Goal: Check status: Check status

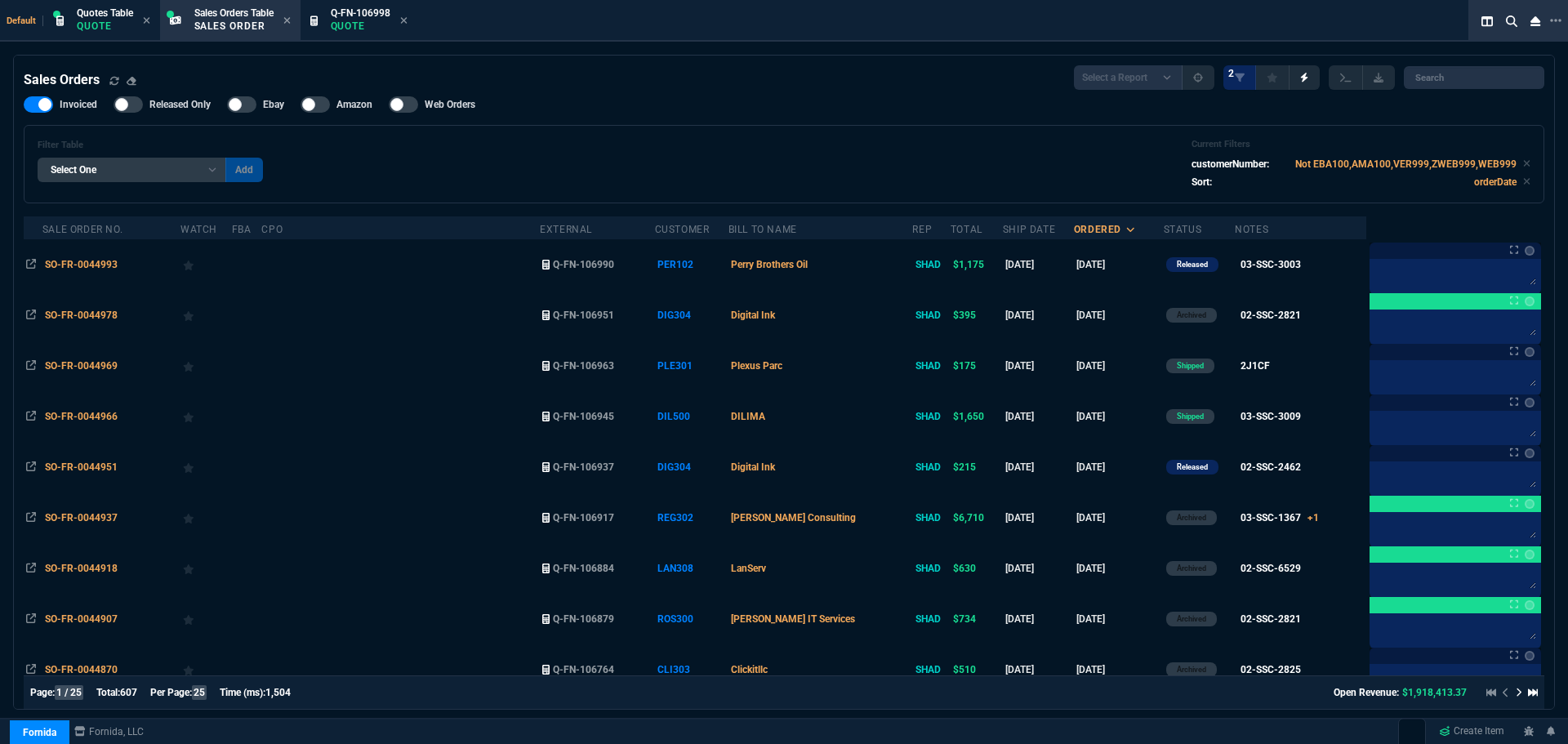
select select "12: [PERSON_NAME]"
select select
click at [1548, 20] on div at bounding box center [1554, 21] width 15 height 20
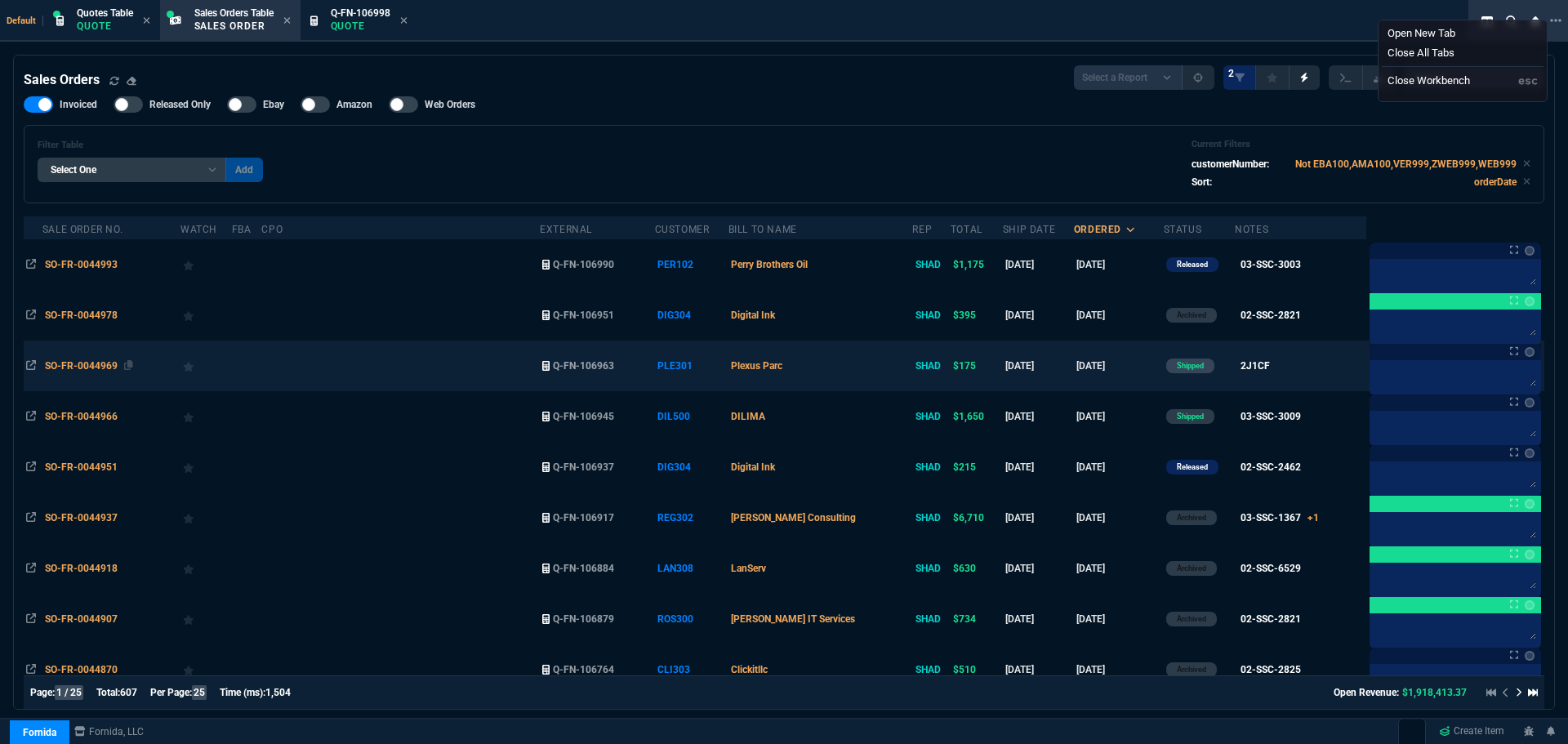
click at [70, 365] on span "SO-FR-0044969" at bounding box center [81, 365] width 72 height 11
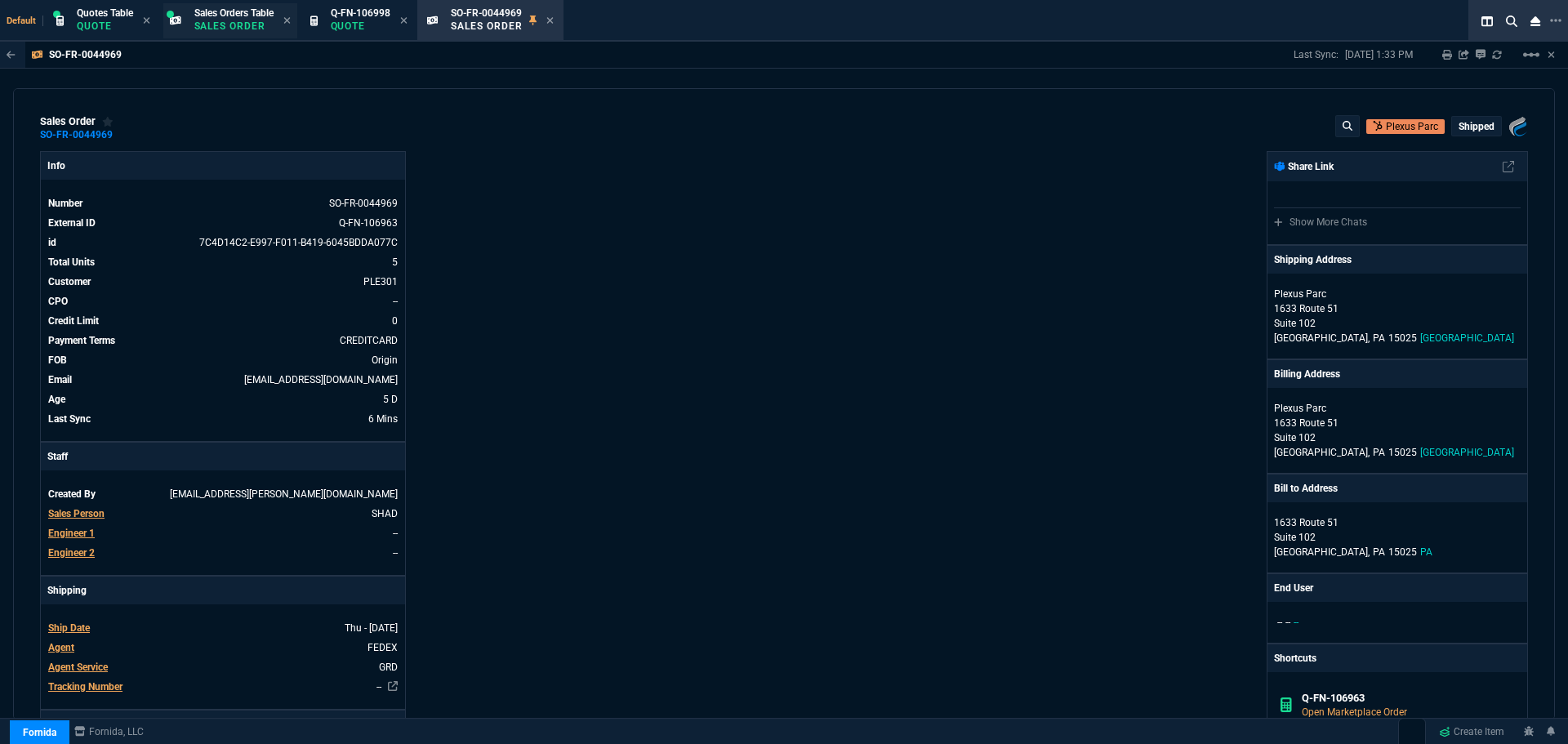
click at [226, 23] on p "Sales Order" at bounding box center [233, 26] width 79 height 13
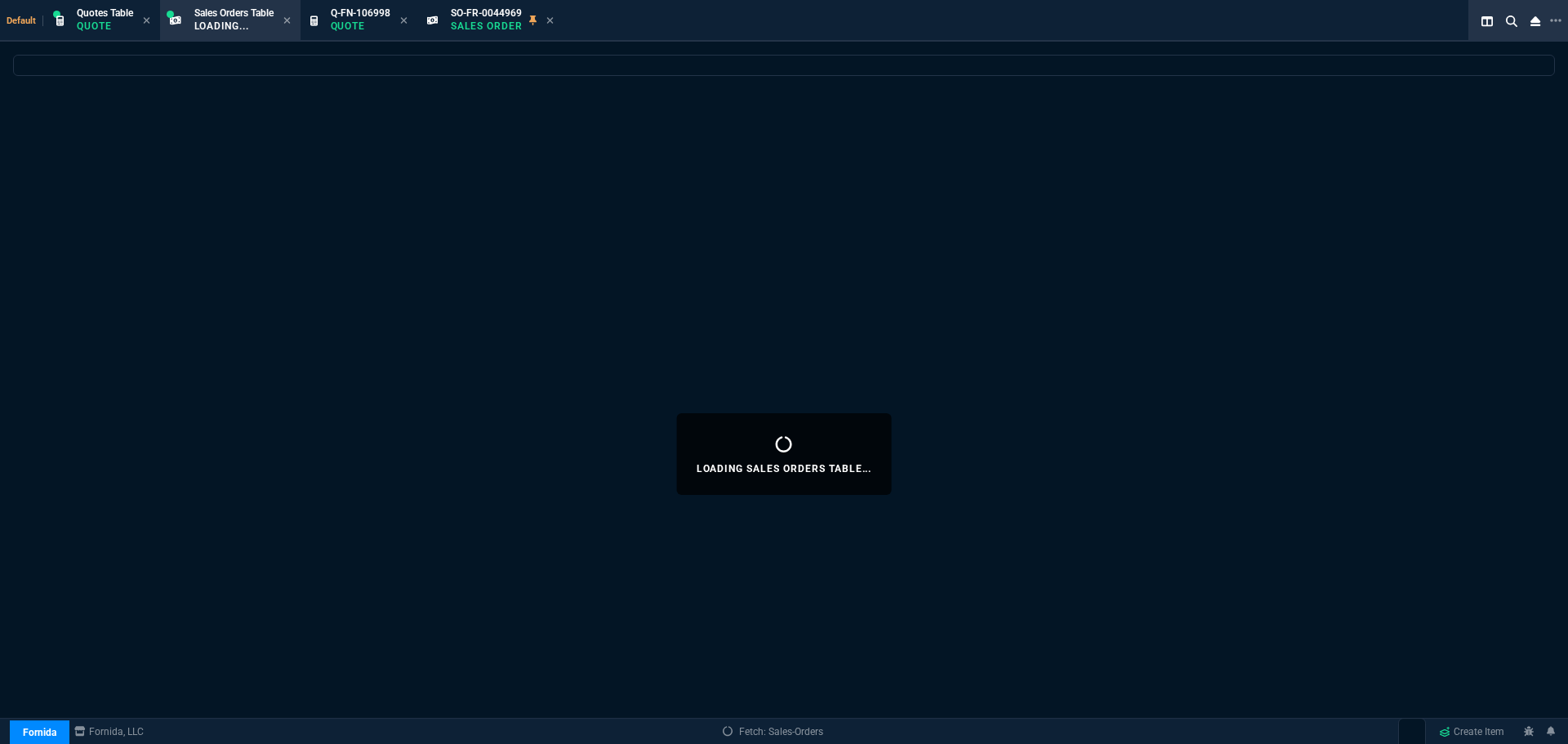
select select
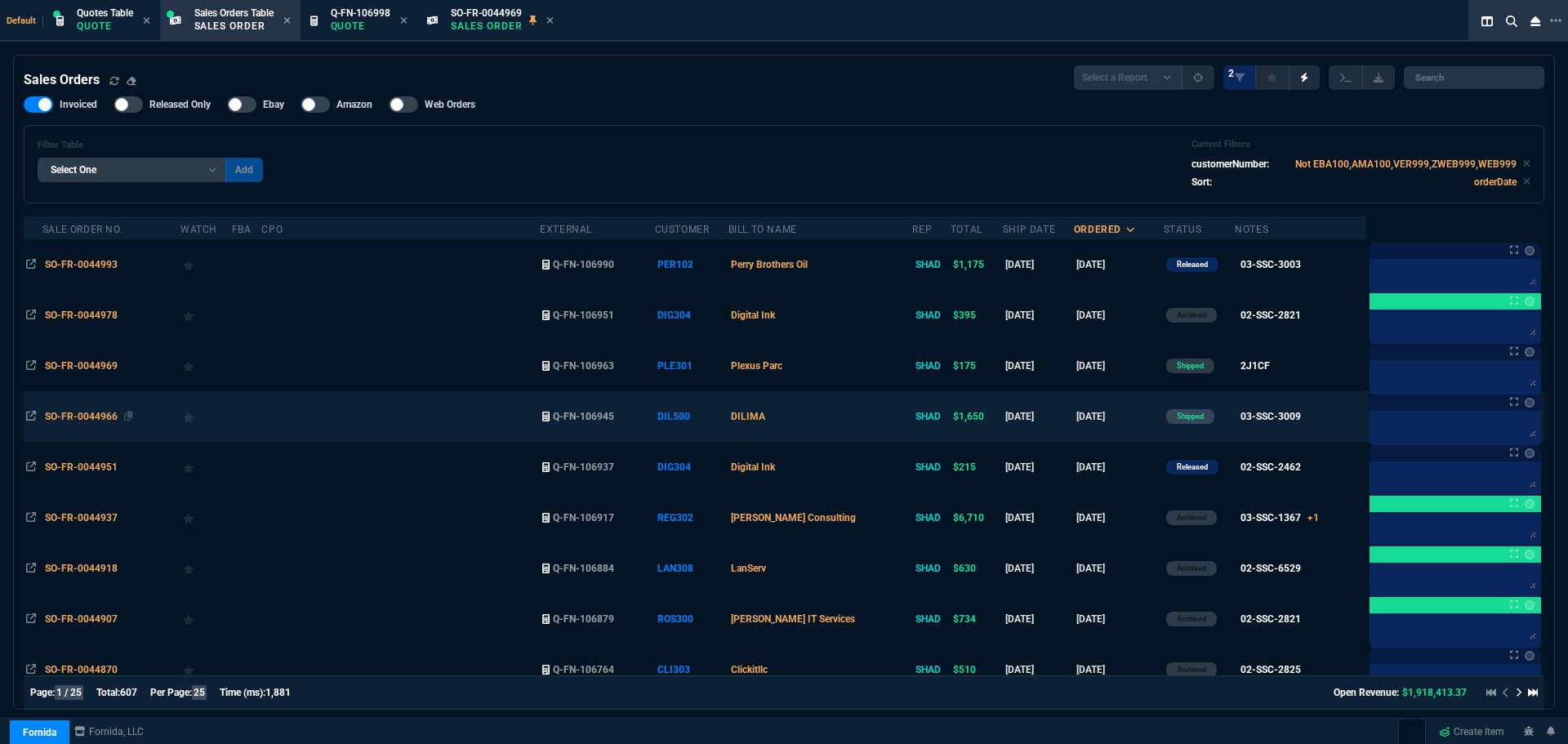
click at [77, 420] on span "SO-FR-0044966" at bounding box center [81, 416] width 72 height 11
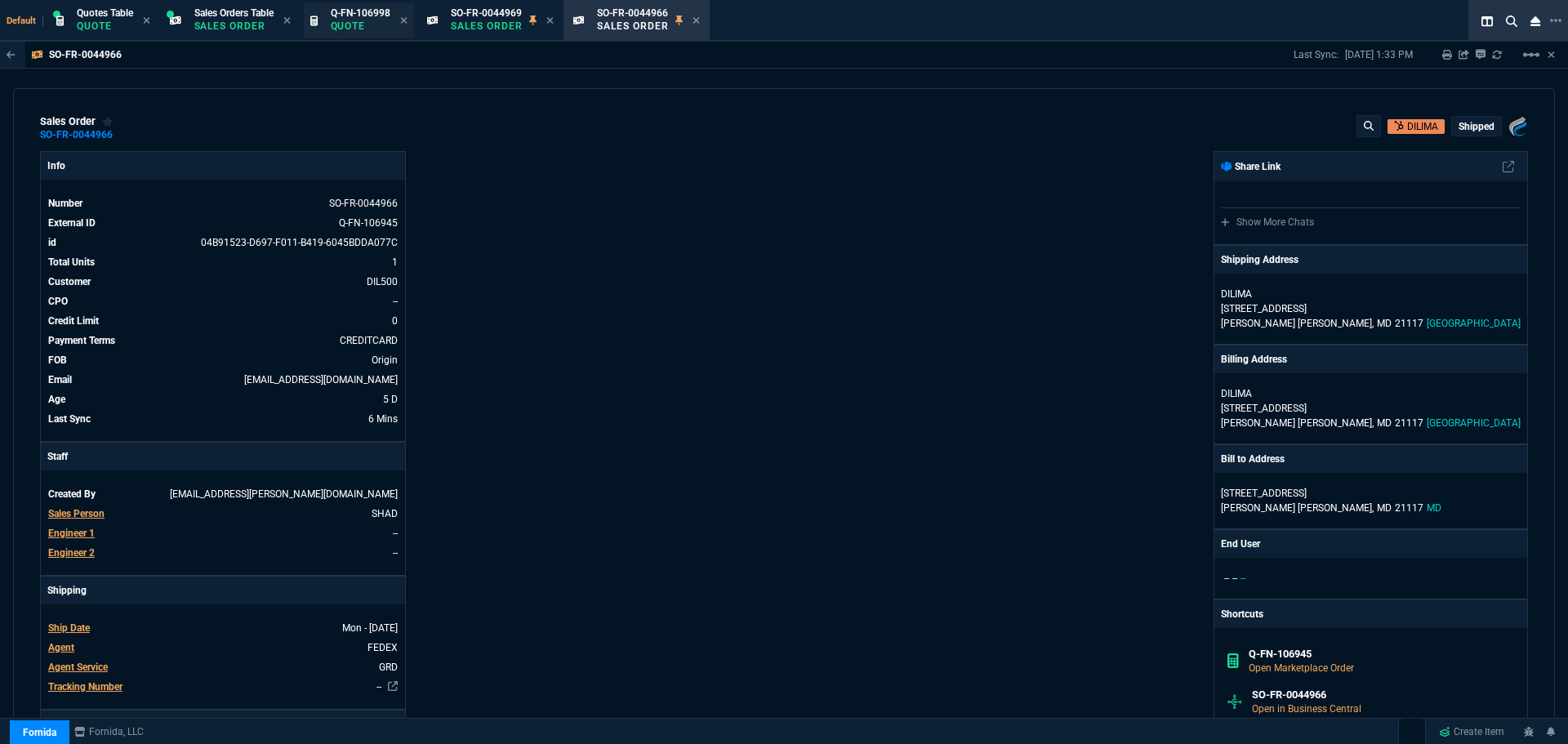
click at [340, 20] on p "Quote" at bounding box center [360, 26] width 59 height 13
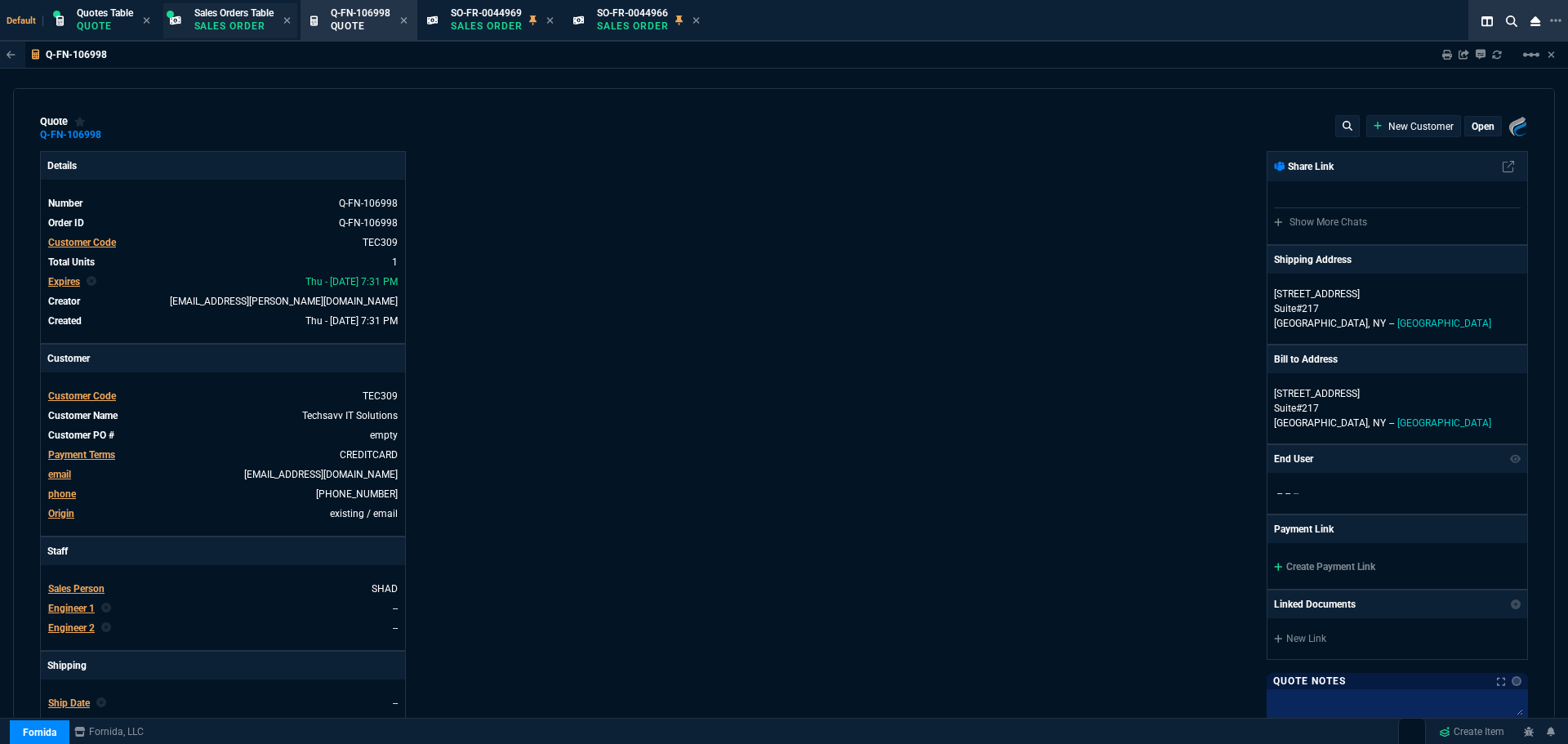
type input "20"
type input "250"
type input "22"
click at [232, 25] on p "Sales Order" at bounding box center [233, 26] width 79 height 13
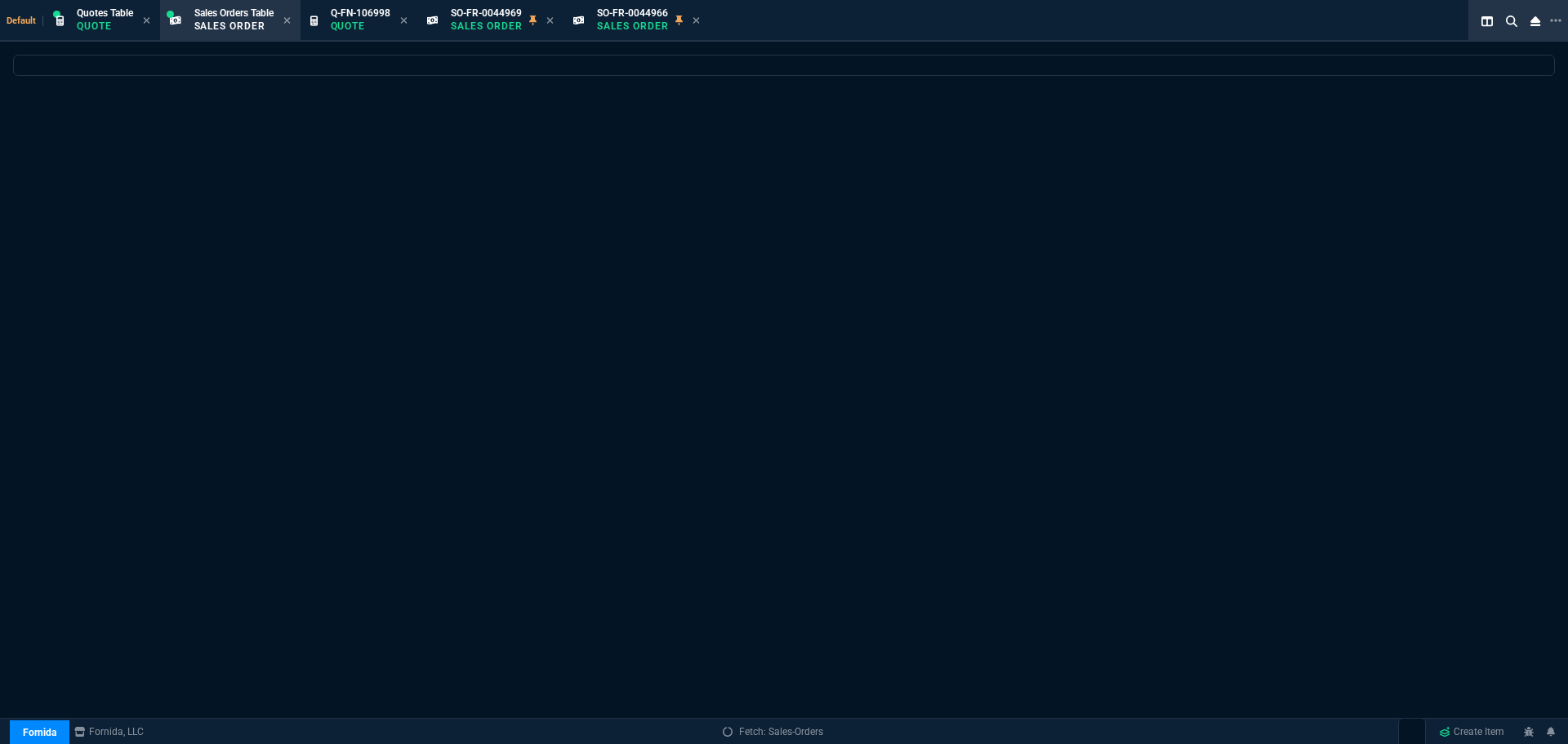
select select
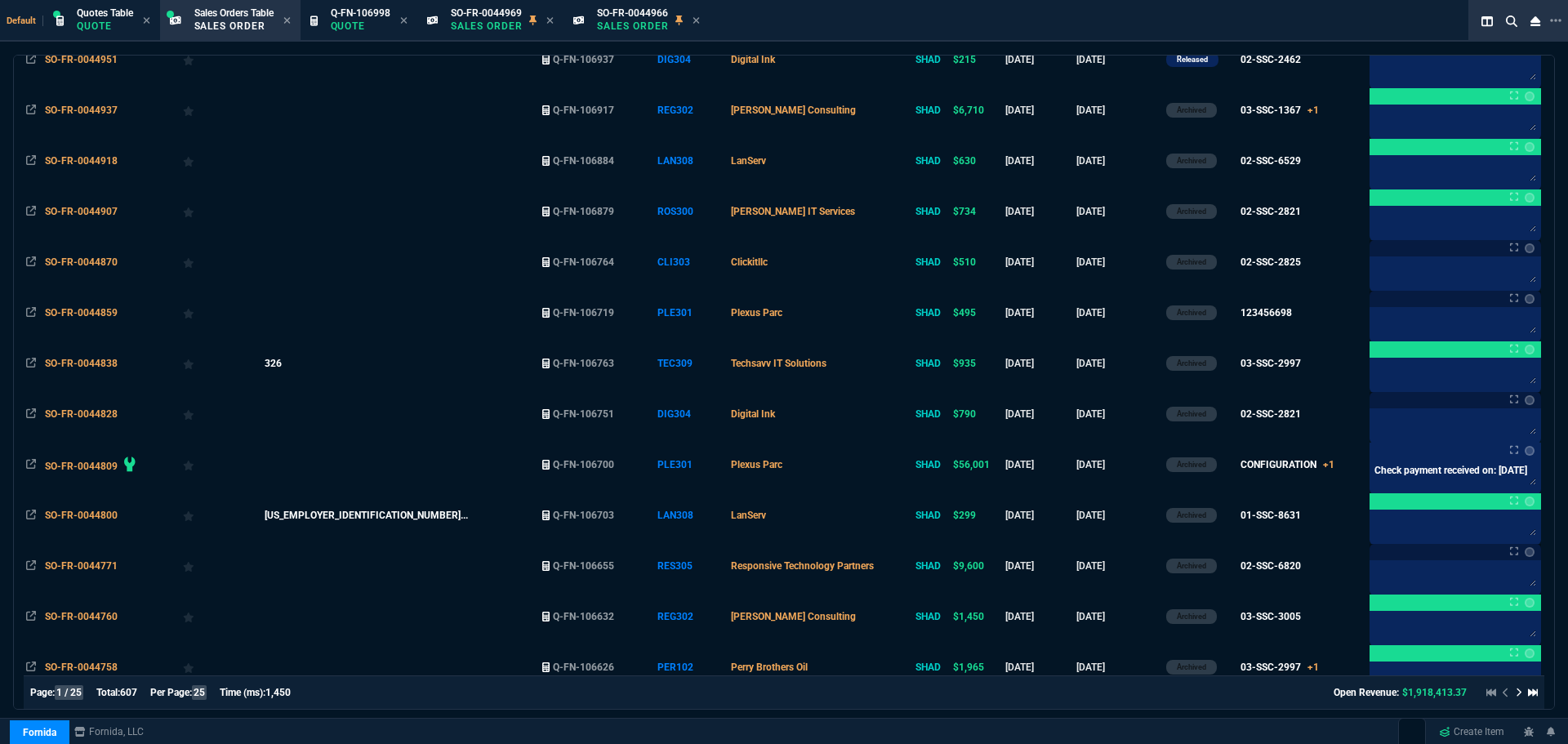
scroll to position [193, 0]
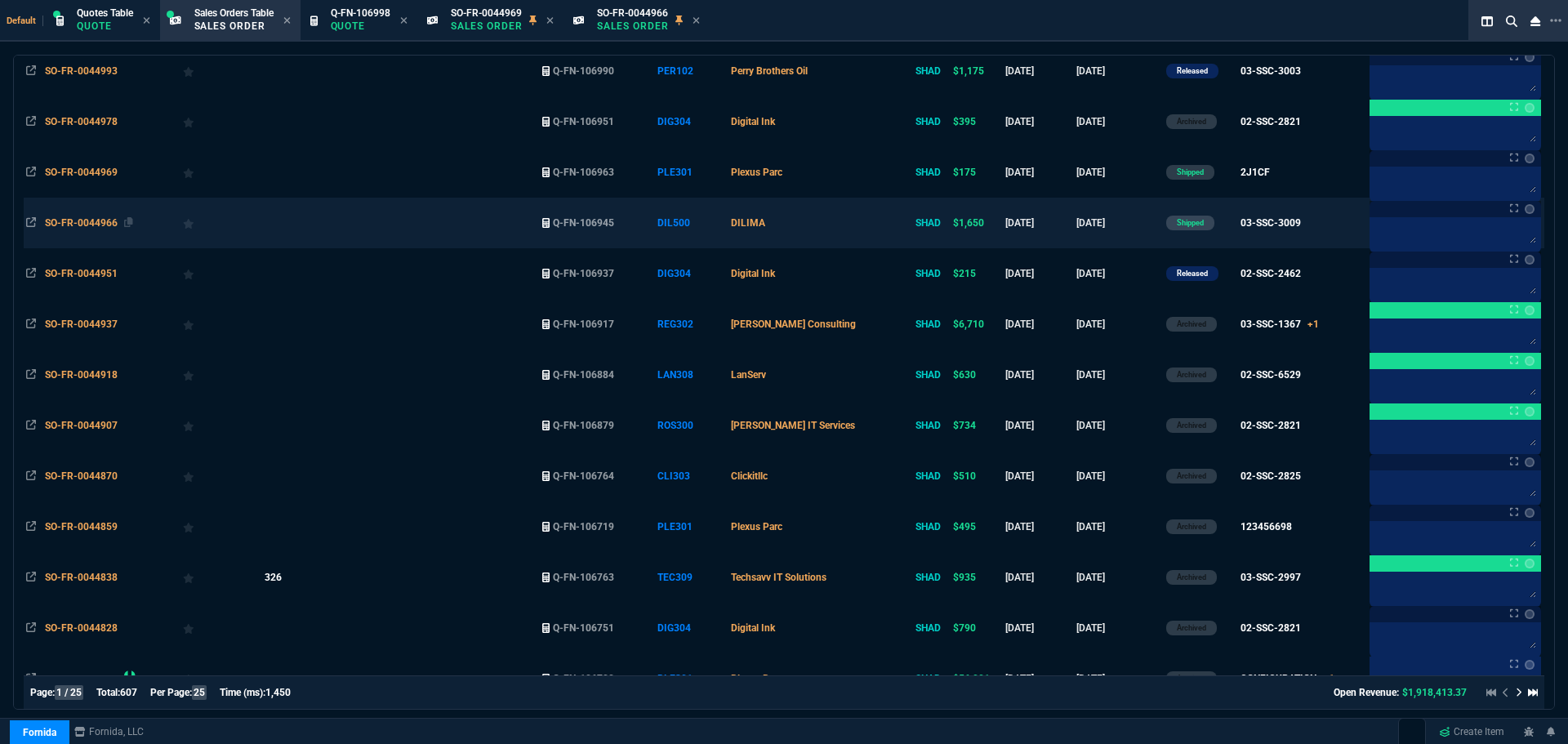
click at [94, 220] on span "SO-FR-0044966" at bounding box center [81, 223] width 72 height 11
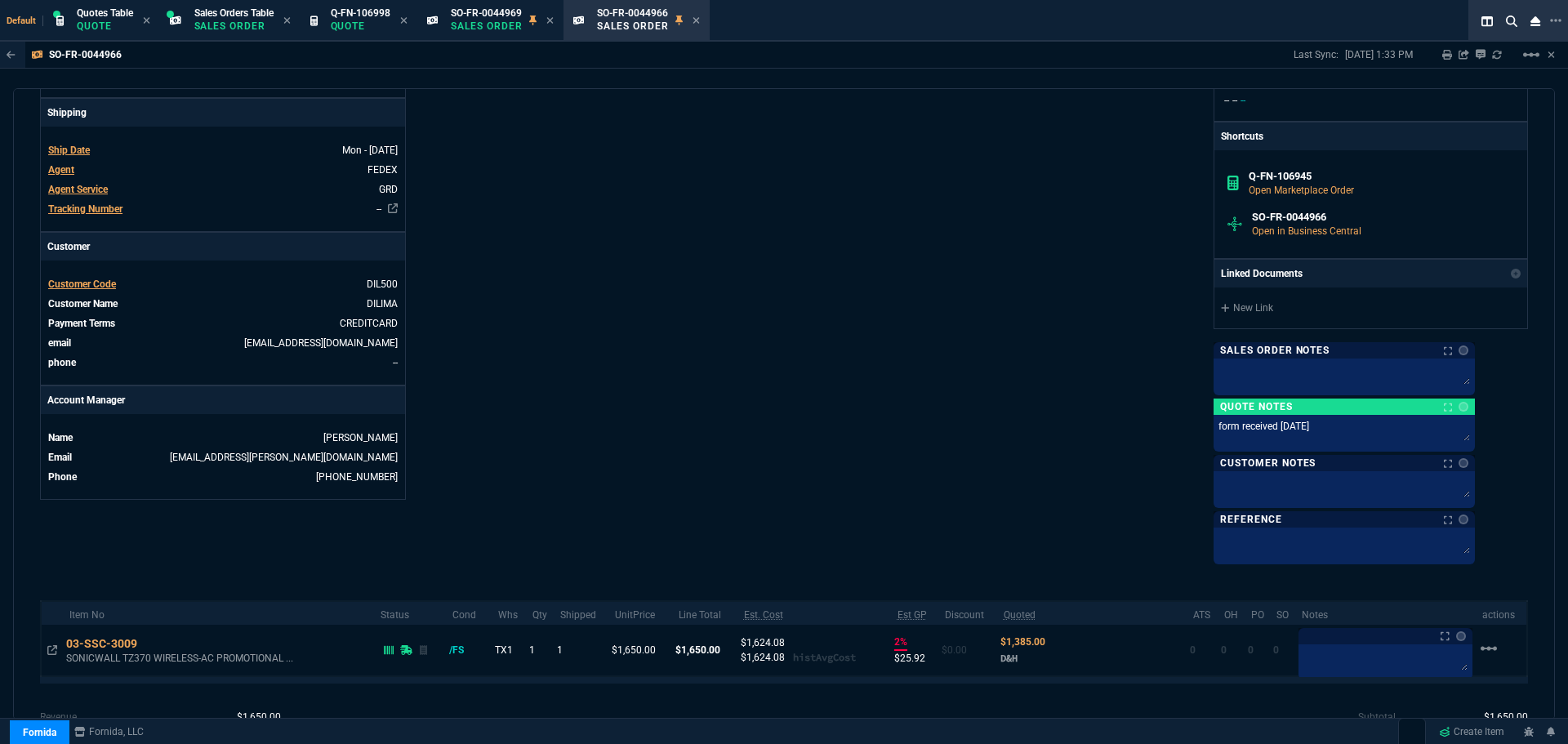
scroll to position [595, 0]
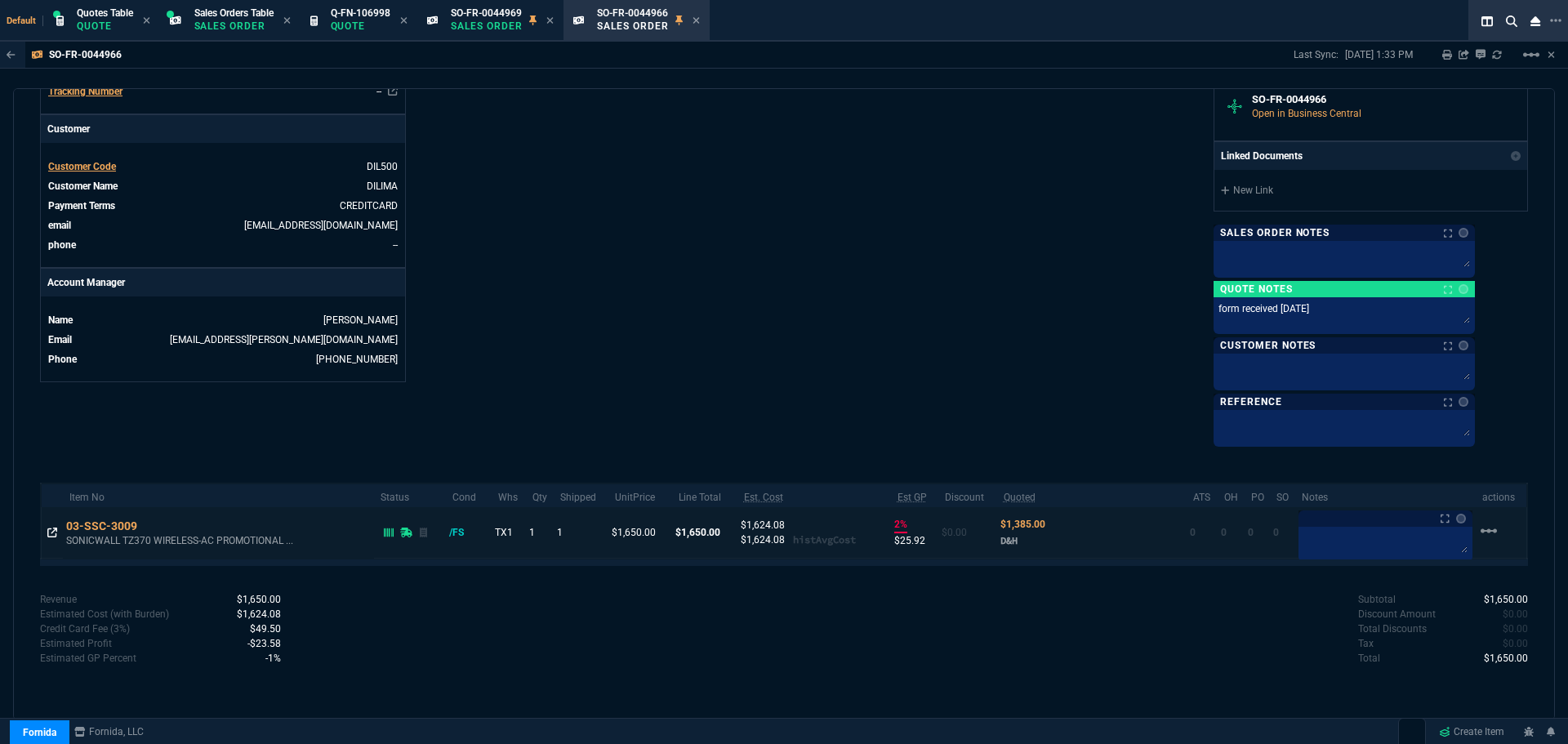
click at [50, 535] on icon at bounding box center [51, 532] width 10 height 10
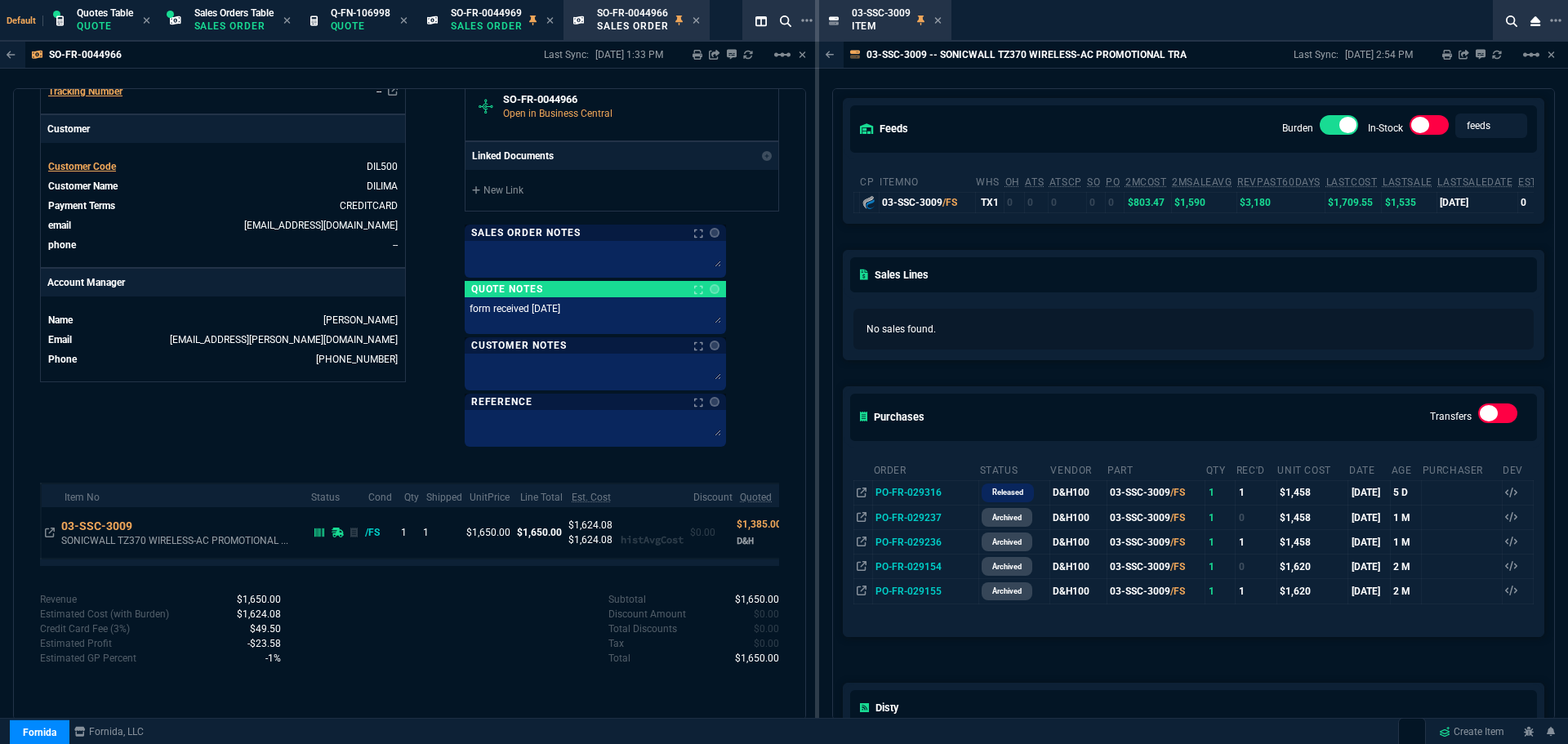
scroll to position [326, 0]
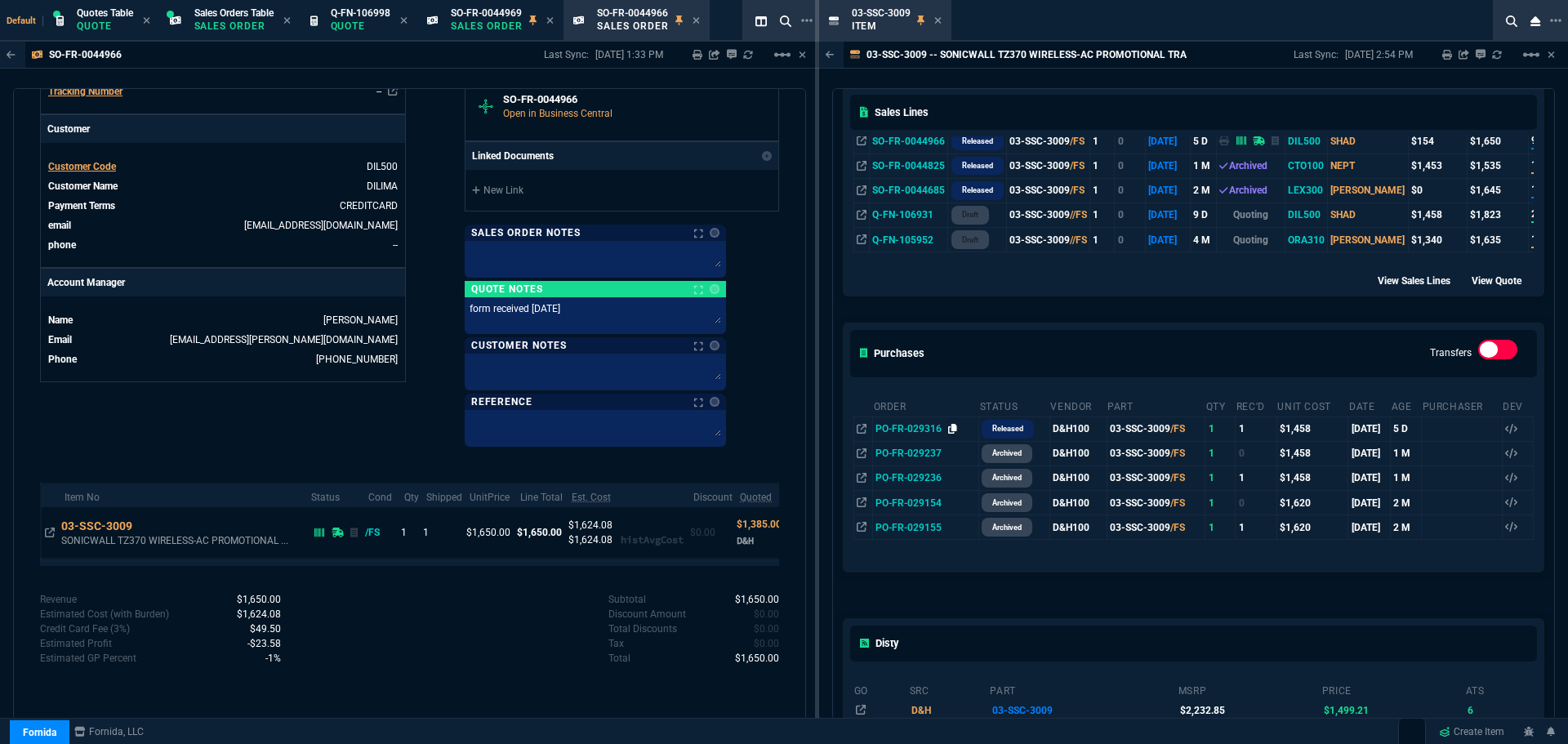
click at [952, 431] on icon at bounding box center [952, 428] width 9 height 10
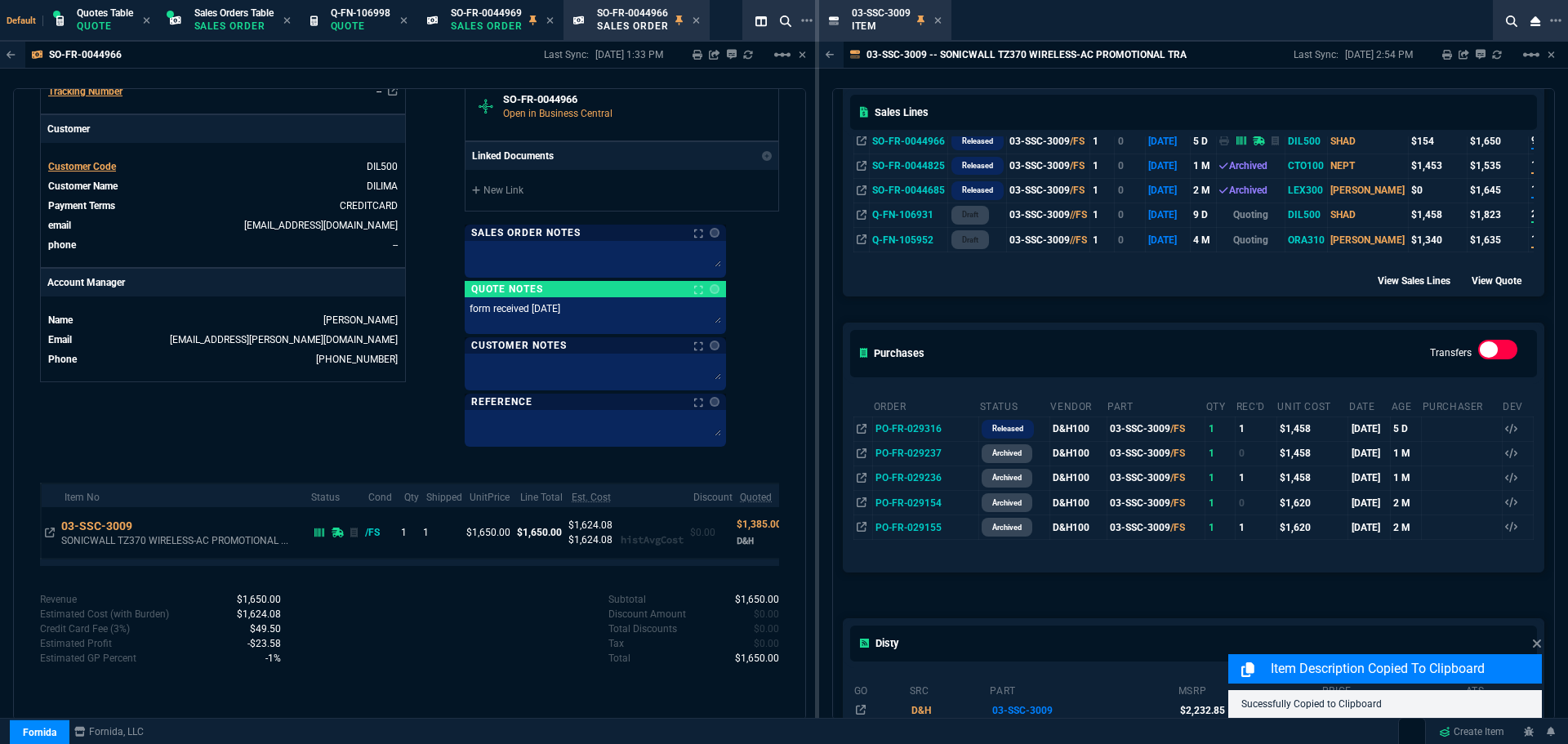
click at [415, 424] on div "Fornida, LLC [STREET_ADDRESS] Share Link Show More Chats Shipping Address [GEOG…" at bounding box center [594, 0] width 369 height 888
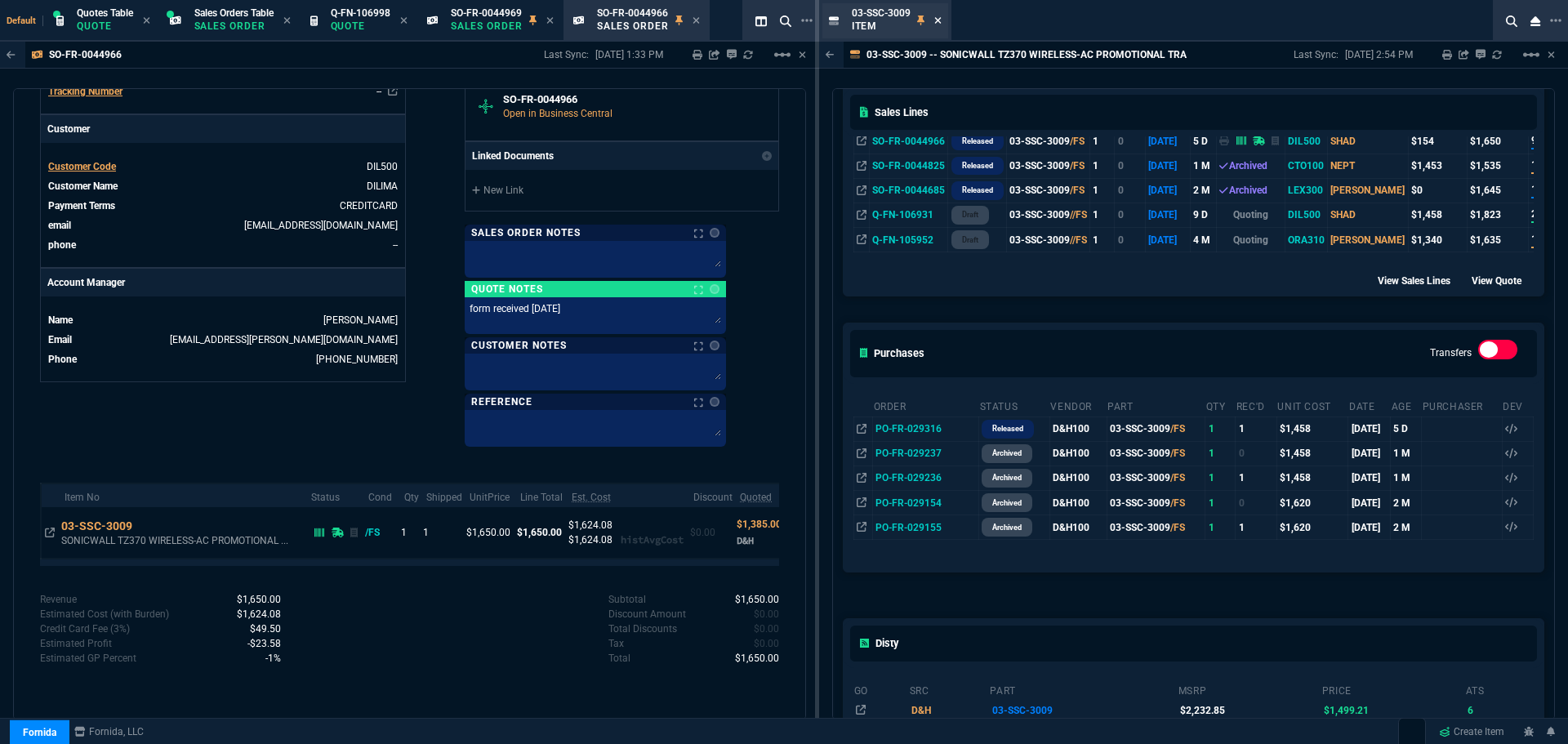
click at [935, 22] on icon at bounding box center [938, 20] width 7 height 10
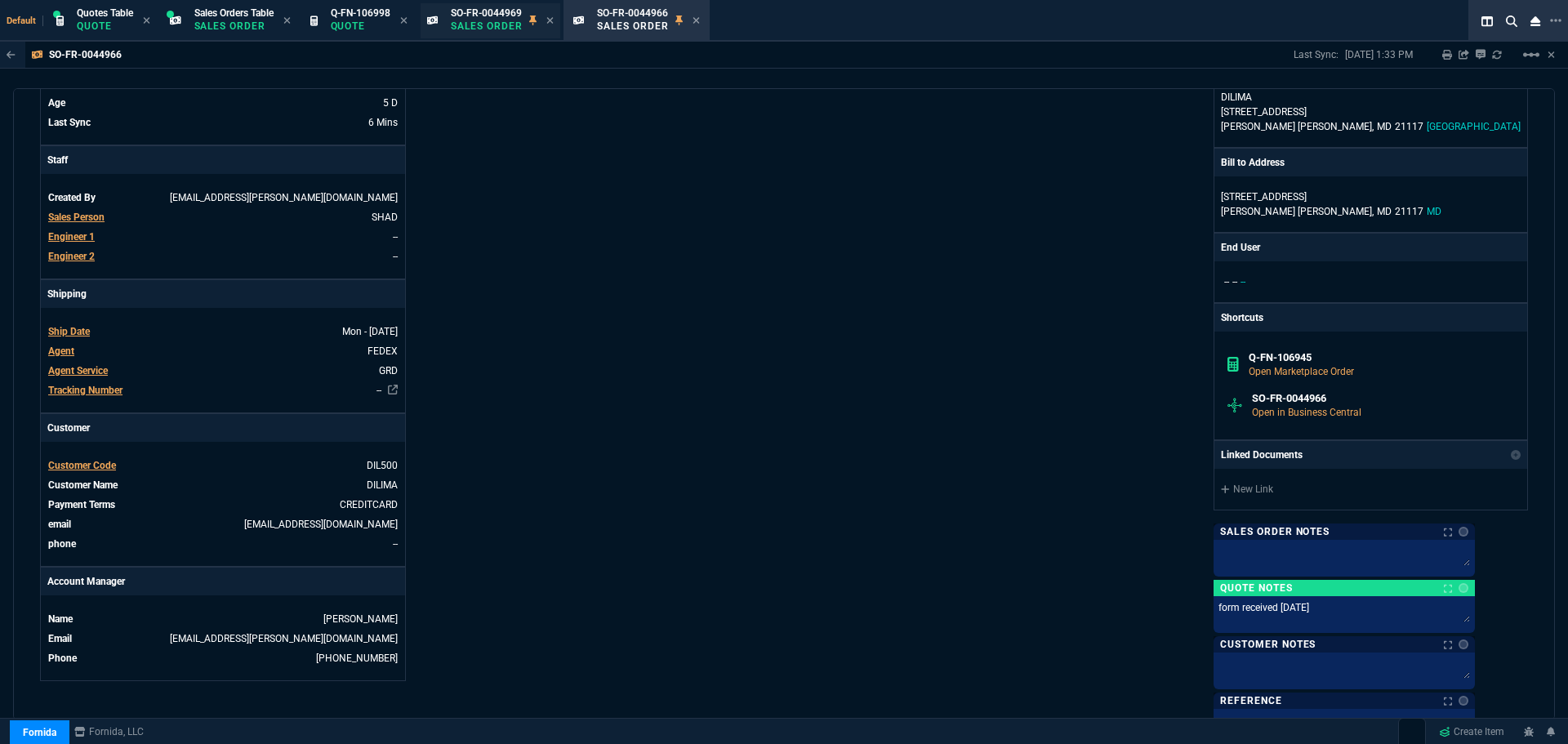
scroll to position [269, 0]
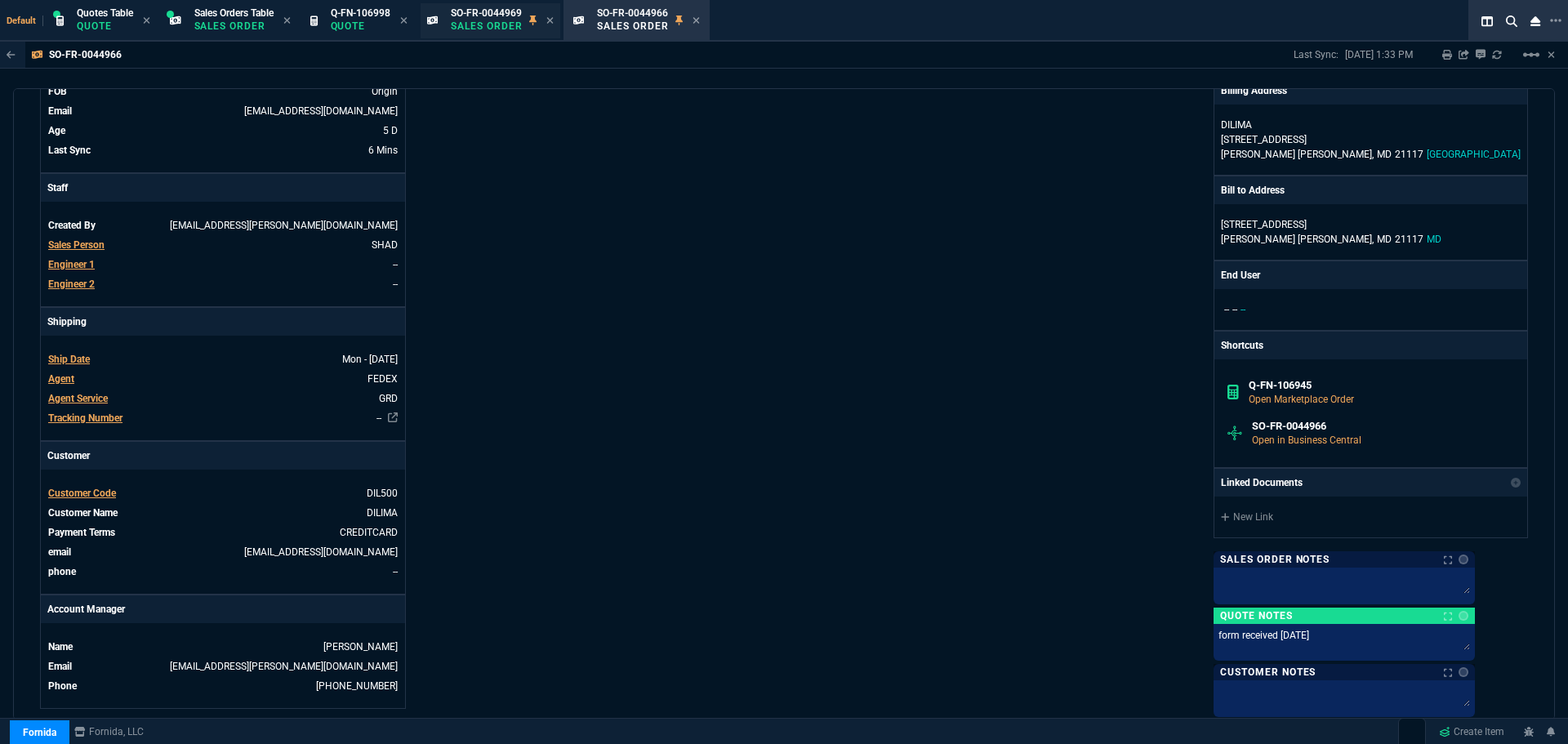
click at [486, 20] on p "Sales Order" at bounding box center [487, 26] width 72 height 13
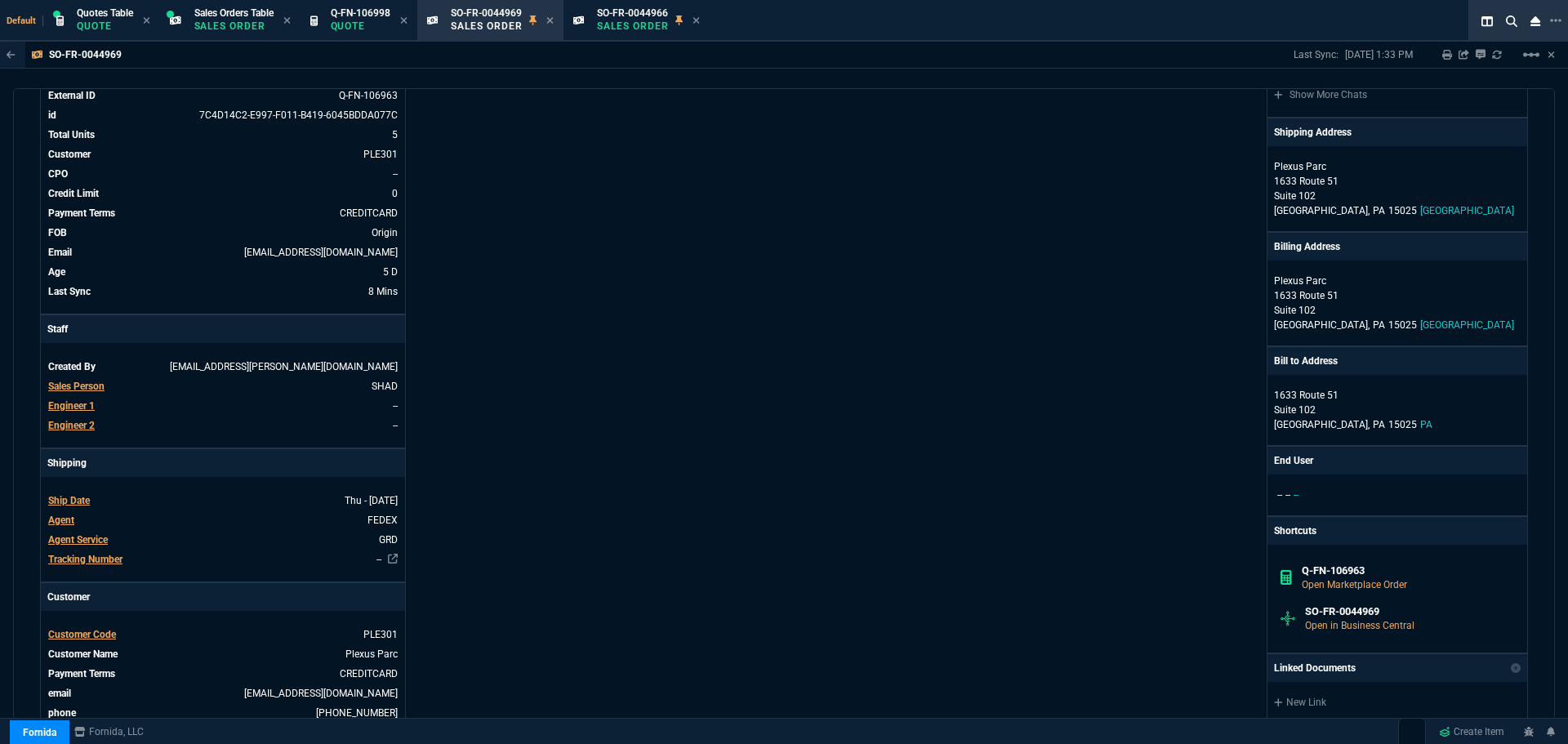
scroll to position [408, 0]
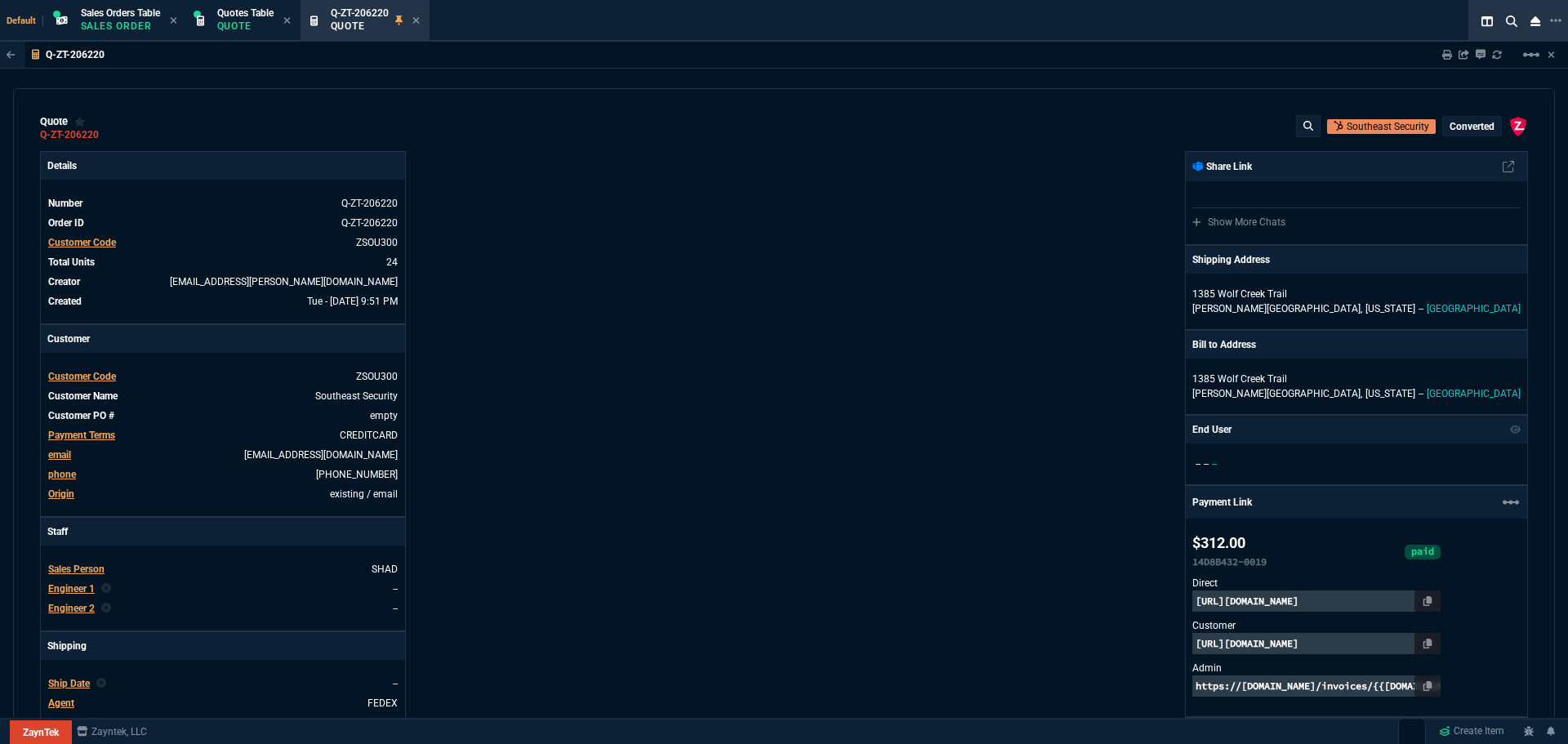
select select "12: [PERSON_NAME]"
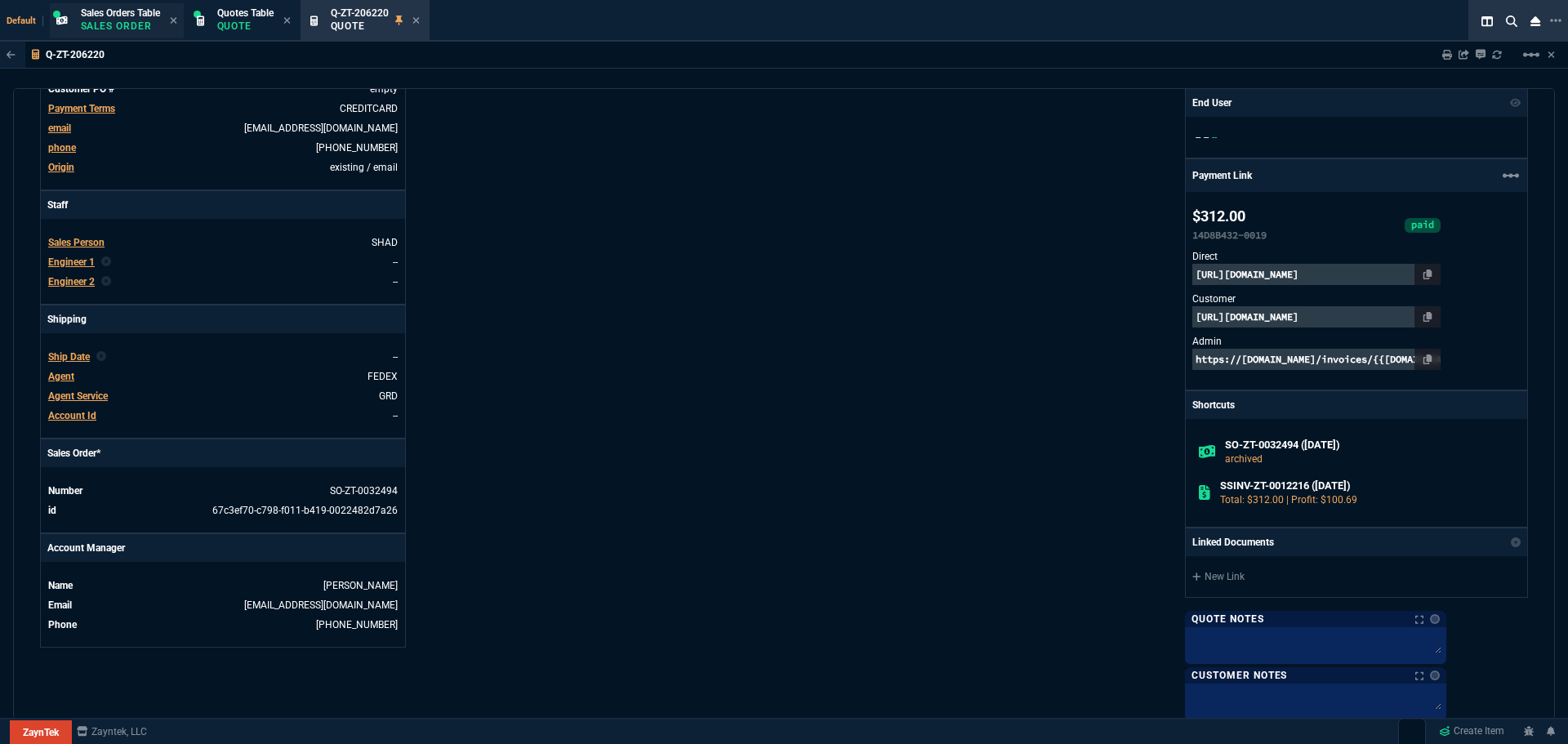
click at [140, 30] on p "Sales Order" at bounding box center [120, 26] width 79 height 13
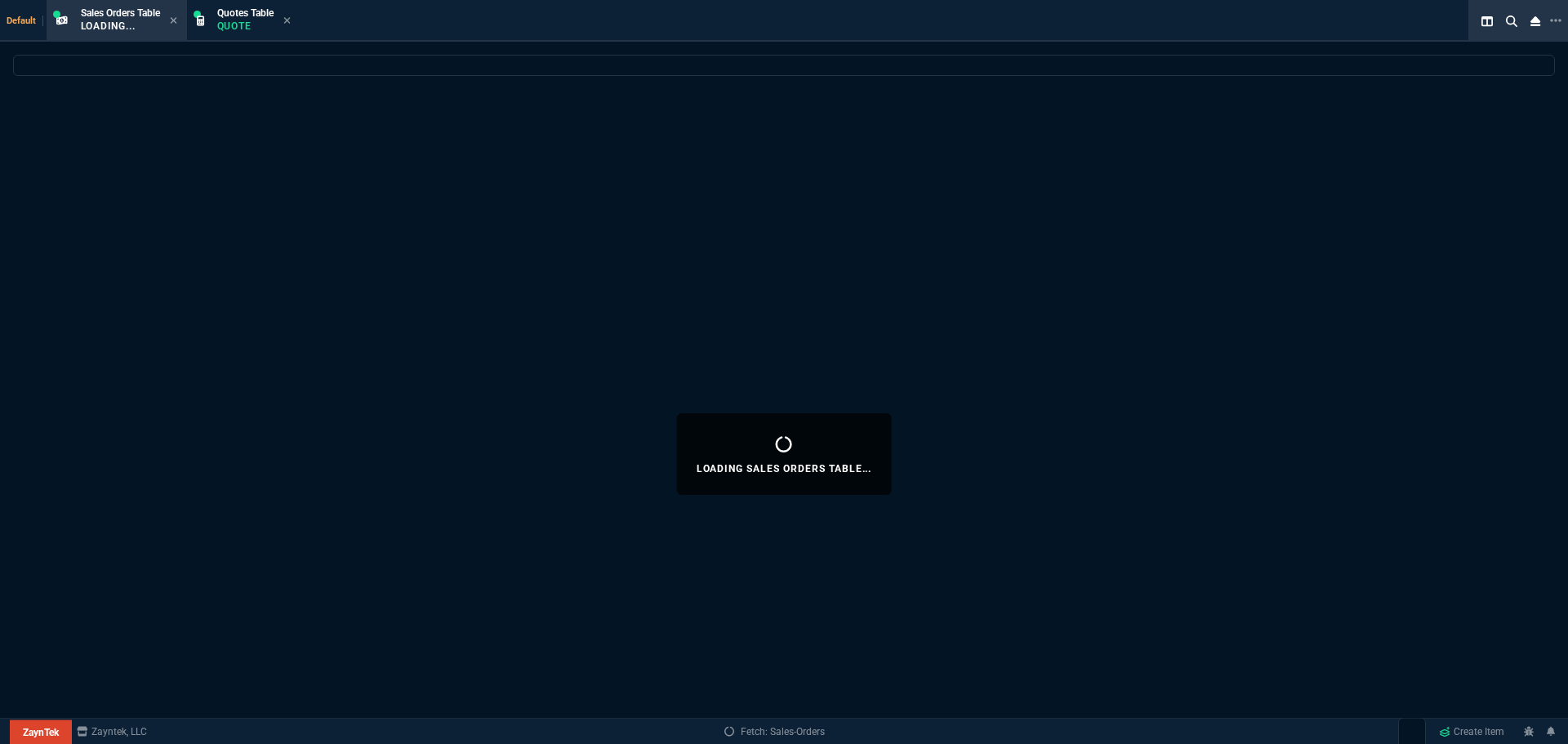
select select
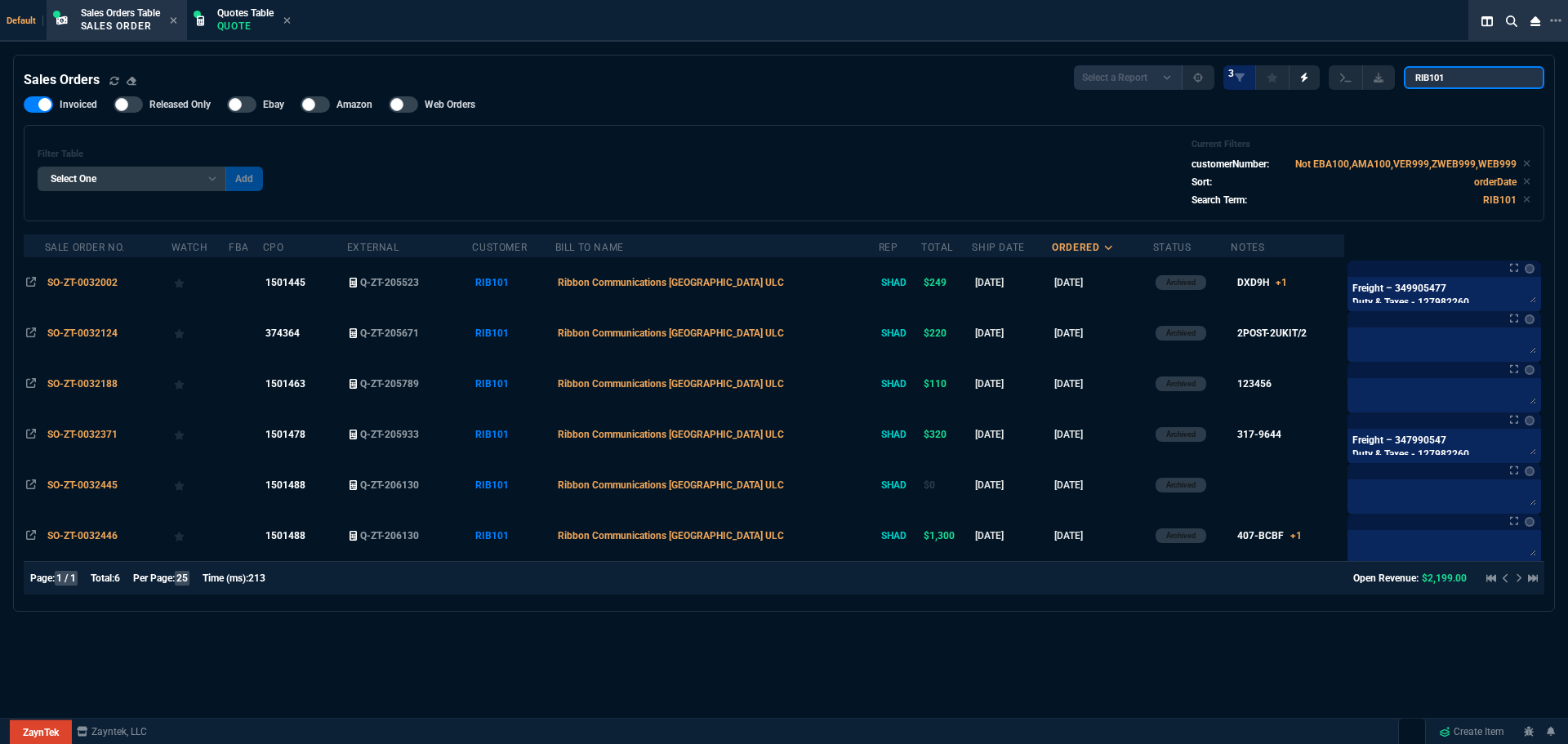
click at [1522, 77] on input "RIB101" at bounding box center [1474, 77] width 140 height 23
